Goal: Transaction & Acquisition: Purchase product/service

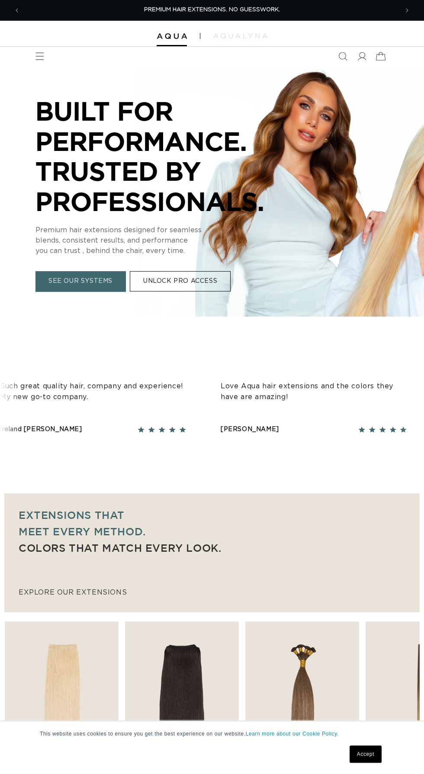
click at [380, 56] on icon at bounding box center [380, 56] width 20 height 20
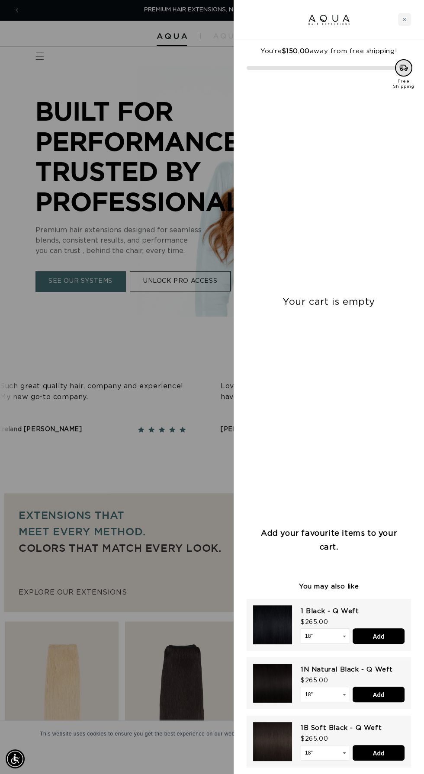
click at [186, 243] on div at bounding box center [212, 387] width 424 height 774
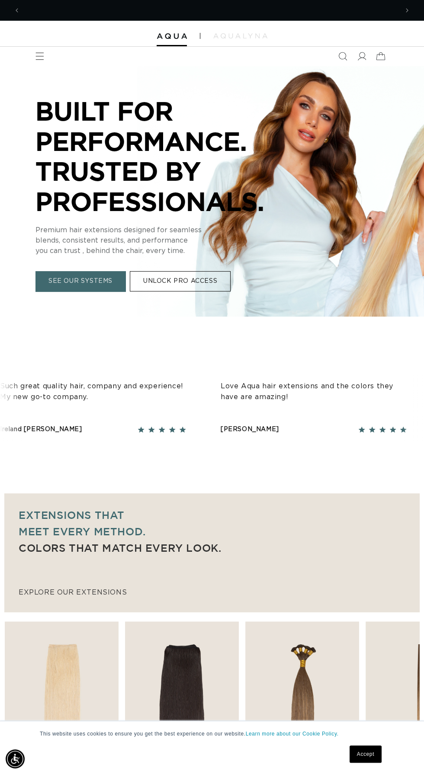
scroll to position [0, 377]
click at [363, 56] on icon at bounding box center [361, 56] width 9 height 9
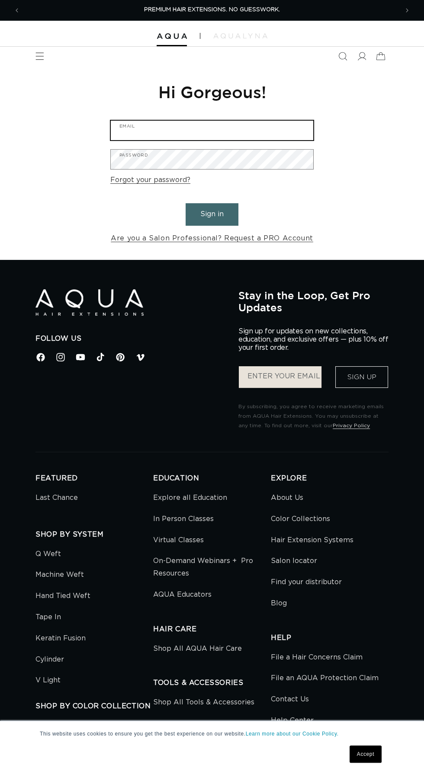
click at [250, 132] on input "Email" at bounding box center [212, 130] width 202 height 19
type input "lizmanis25@gmail.com"
click at [185, 203] on button "Sign in" at bounding box center [211, 214] width 53 height 22
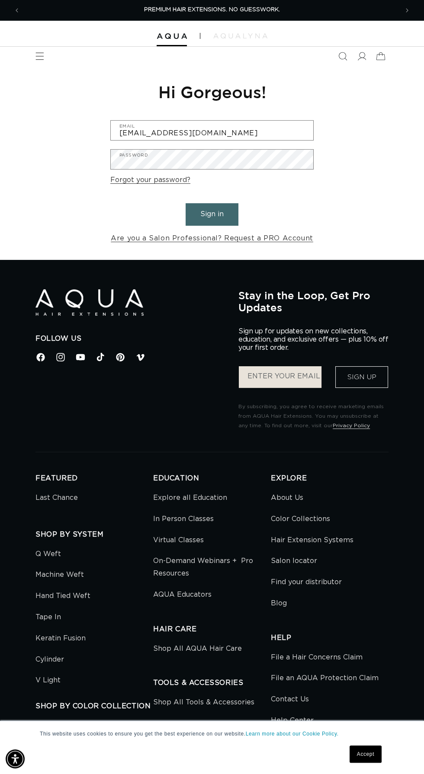
click at [234, 211] on button "Sign in" at bounding box center [211, 214] width 53 height 22
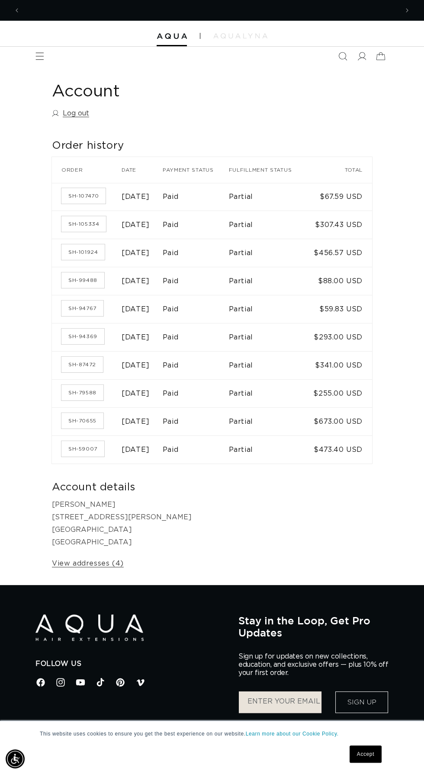
scroll to position [0, 755]
click at [39, 55] on icon "Menu" at bounding box center [39, 56] width 9 height 9
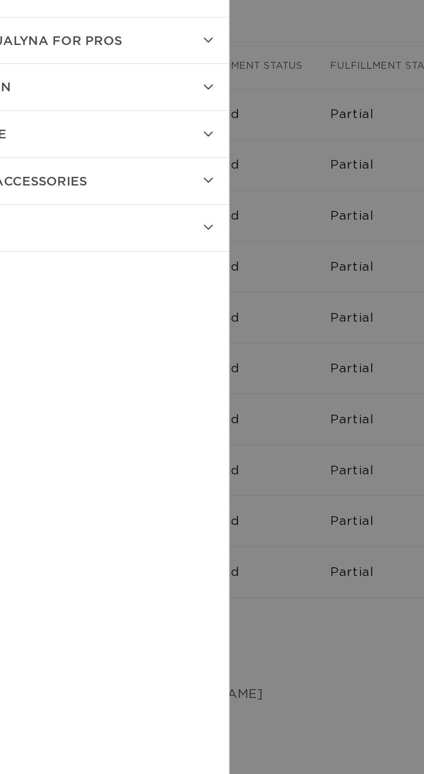
scroll to position [0, 0]
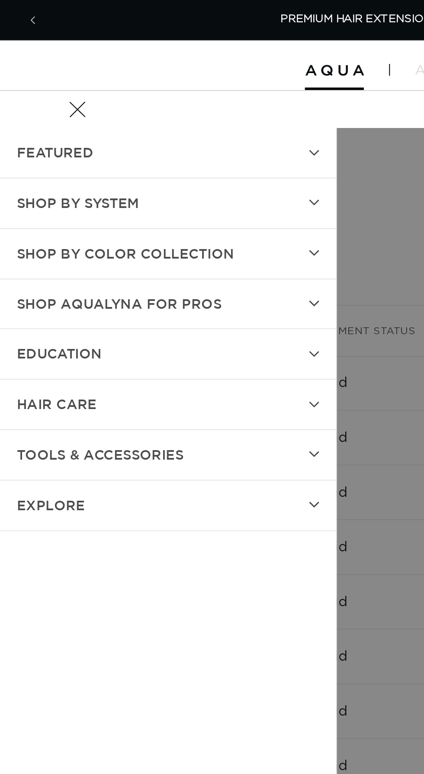
click at [158, 133] on summary "Shop by Color Collection" at bounding box center [86, 131] width 173 height 26
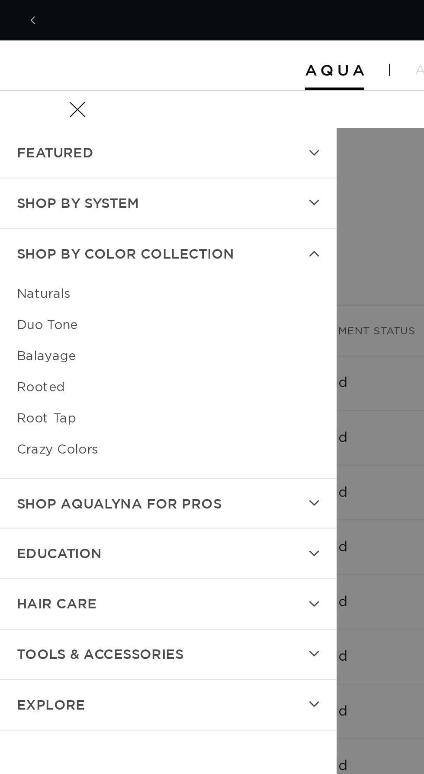
scroll to position [0, 377]
click at [36, 146] on link "Naturals" at bounding box center [86, 151] width 155 height 16
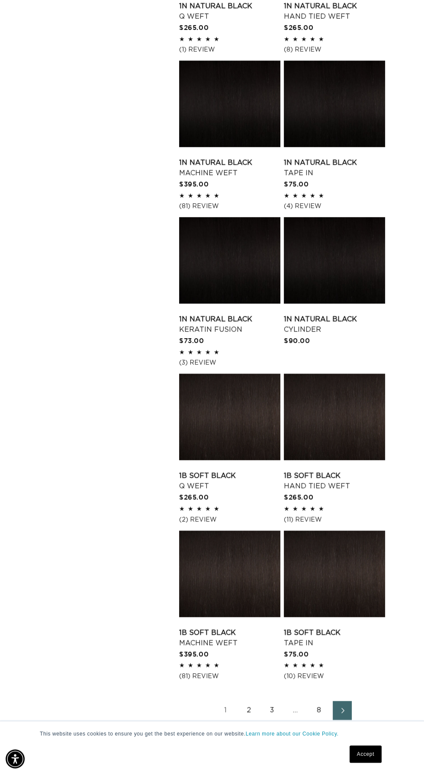
scroll to position [780, 0]
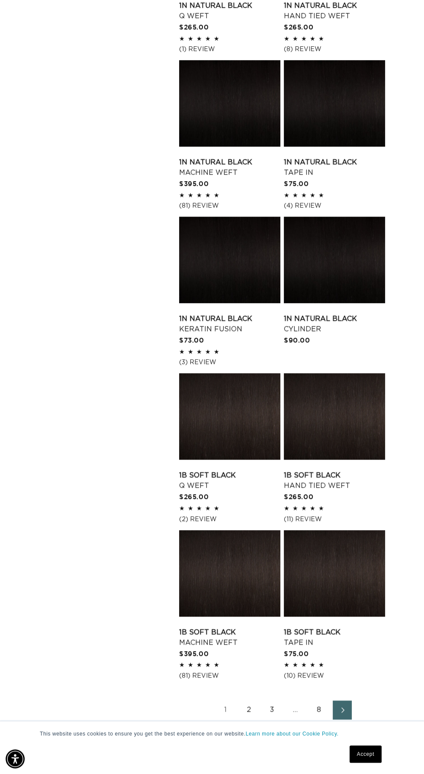
click at [248, 710] on link "2" at bounding box center [248, 709] width 19 height 19
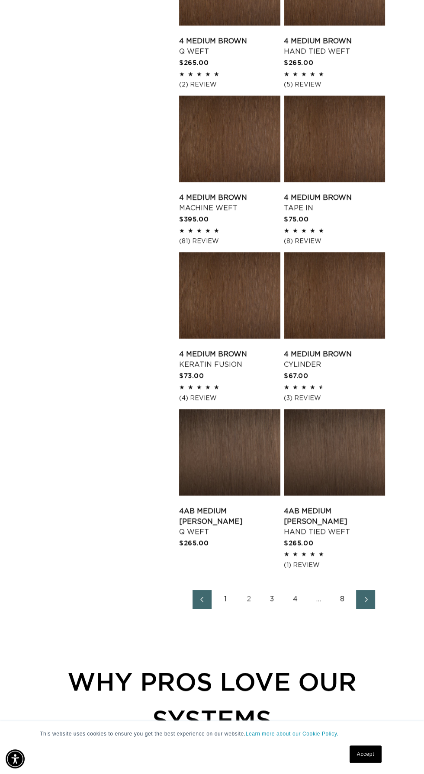
click at [225, 590] on link "1" at bounding box center [225, 599] width 19 height 19
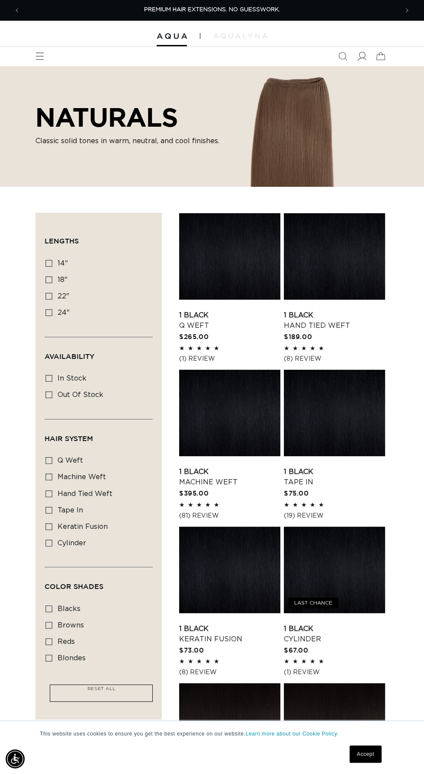
click at [361, 56] on icon at bounding box center [361, 56] width 9 height 9
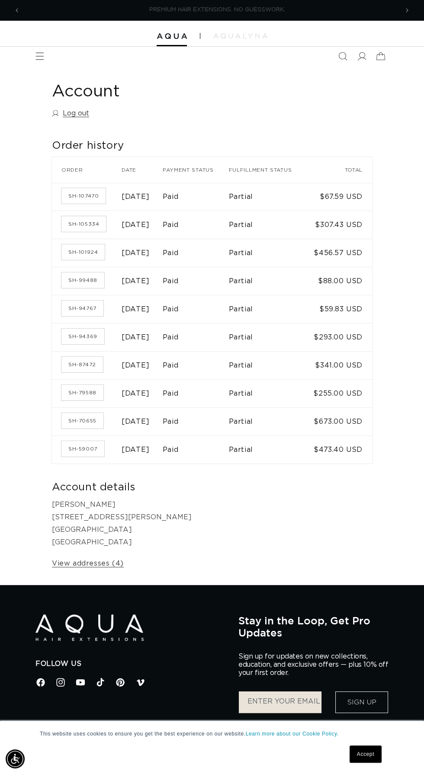
scroll to position [0, 377]
click at [143, 228] on time "[DATE]" at bounding box center [135, 224] width 28 height 7
click at [214, 234] on td "Paid" at bounding box center [196, 225] width 66 height 28
click at [83, 232] on link "SH-105334" at bounding box center [83, 224] width 45 height 16
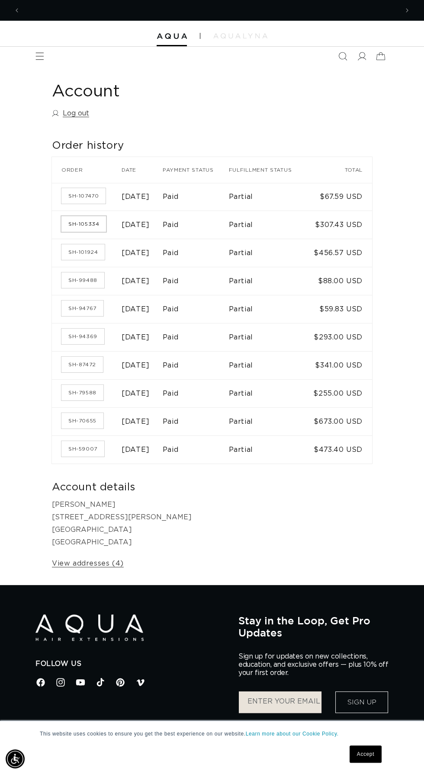
scroll to position [0, 0]
click at [78, 260] on link "SH-101924" at bounding box center [82, 252] width 43 height 16
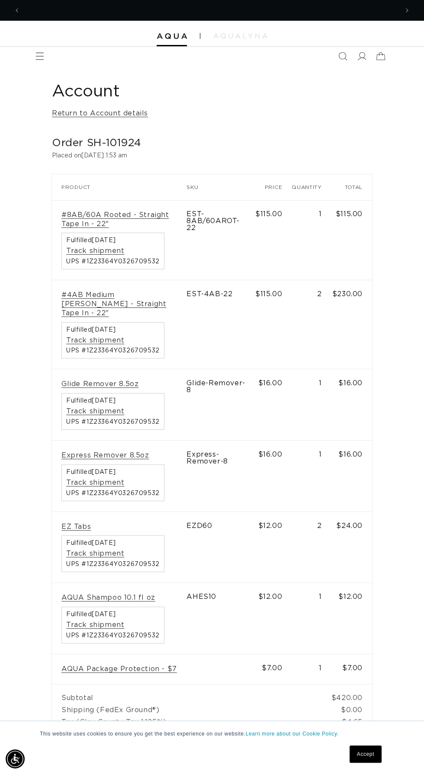
scroll to position [0, 377]
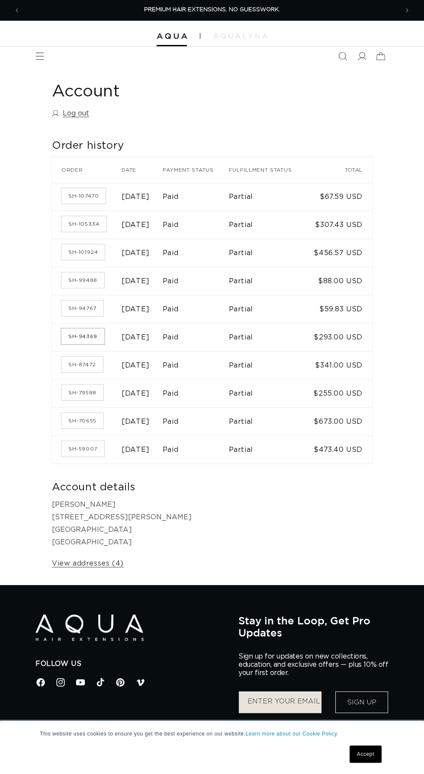
click at [90, 344] on link "SH-94369" at bounding box center [82, 337] width 43 height 16
click at [39, 56] on icon "Menu" at bounding box center [39, 56] width 9 height 8
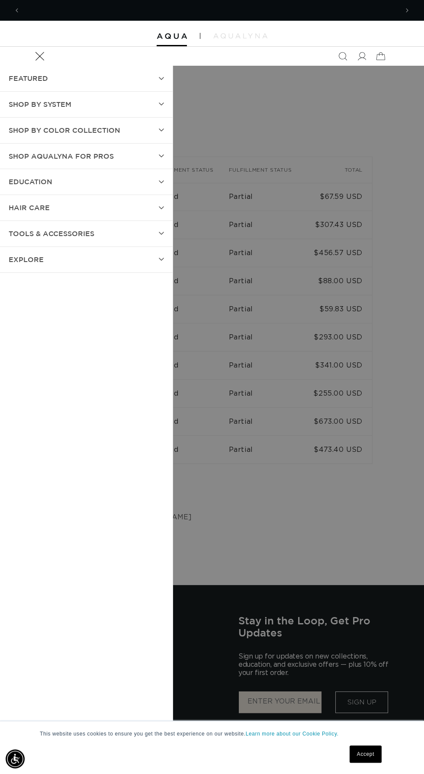
scroll to position [0, 377]
click at [340, 52] on icon "Search" at bounding box center [342, 56] width 9 height 9
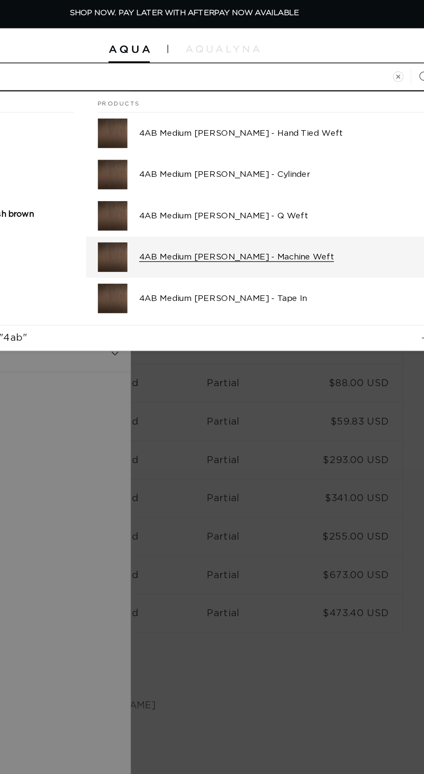
type input "4ab"
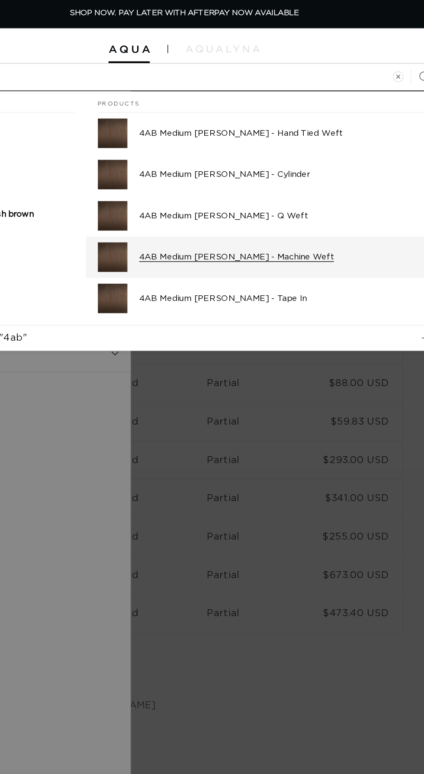
click at [256, 190] on p "4AB Medium [PERSON_NAME] - Machine Weft" at bounding box center [284, 189] width 210 height 8
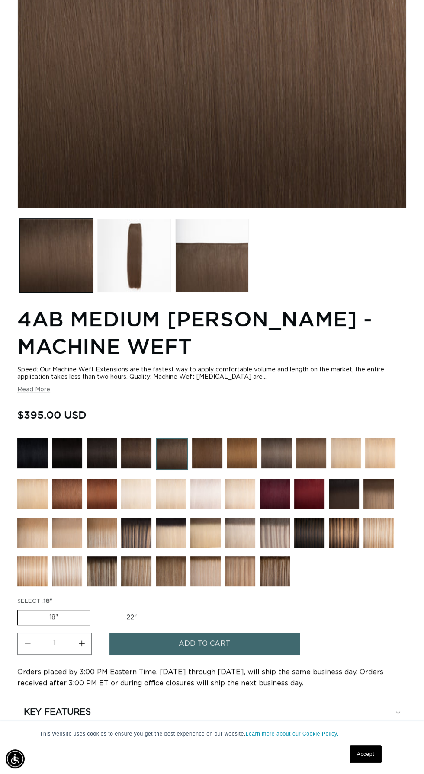
scroll to position [0, 377]
